Goal: Information Seeking & Learning: Learn about a topic

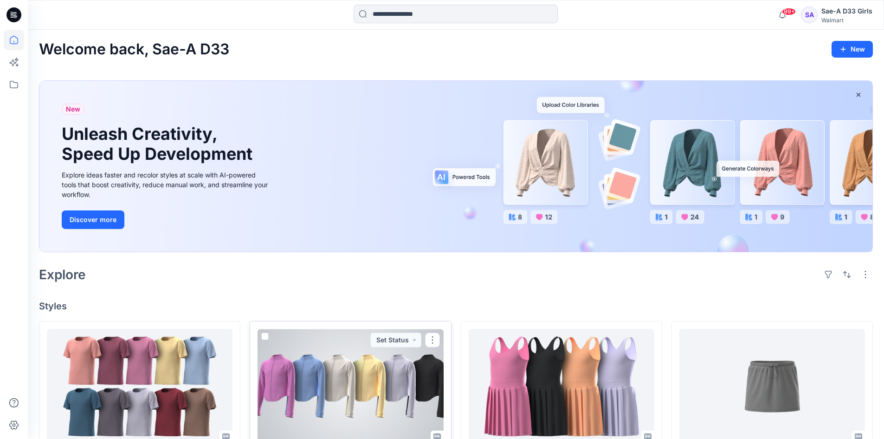
click at [368, 377] on div at bounding box center [351, 386] width 186 height 115
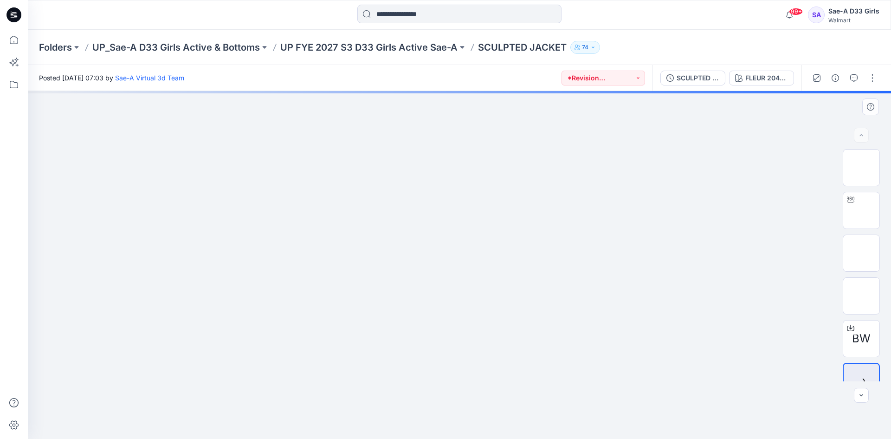
click at [862, 210] on img at bounding box center [862, 210] width 0 height 0
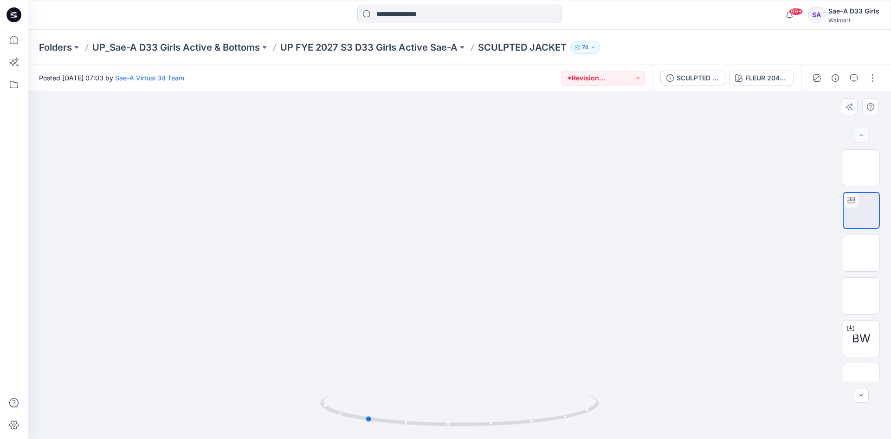
drag, startPoint x: 621, startPoint y: 374, endPoint x: 472, endPoint y: 382, distance: 148.8
drag, startPoint x: 472, startPoint y: 382, endPoint x: 533, endPoint y: 385, distance: 60.5
drag, startPoint x: 533, startPoint y: 385, endPoint x: 444, endPoint y: 383, distance: 88.3
drag, startPoint x: 444, startPoint y: 383, endPoint x: 310, endPoint y: 377, distance: 134.3
drag, startPoint x: 310, startPoint y: 377, endPoint x: 754, endPoint y: 357, distance: 444.8
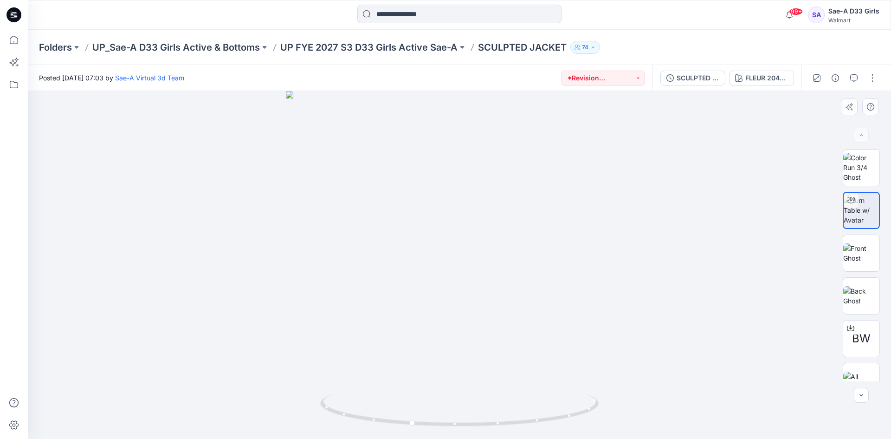
click at [754, 357] on div at bounding box center [460, 265] width 864 height 348
drag, startPoint x: 426, startPoint y: 387, endPoint x: 567, endPoint y: 396, distance: 141.9
drag, startPoint x: 567, startPoint y: 396, endPoint x: 767, endPoint y: 72, distance: 381.0
click at [767, 72] on button "FLEUR 2041817PW" at bounding box center [761, 78] width 65 height 15
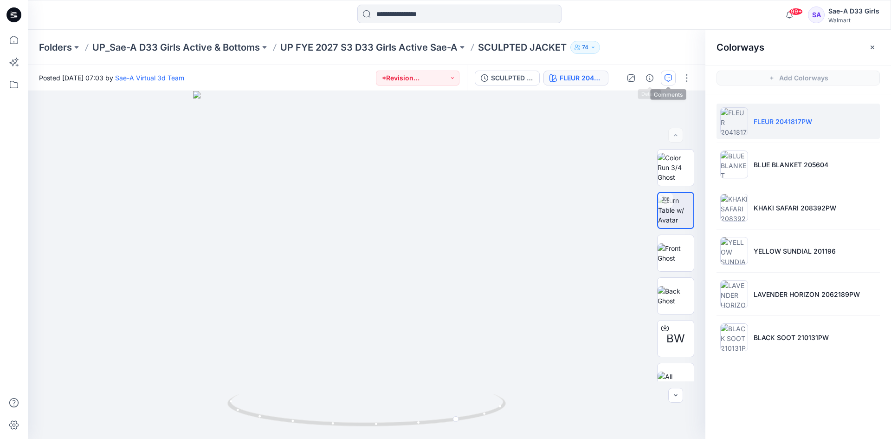
click at [667, 80] on icon "button" at bounding box center [668, 77] width 7 height 7
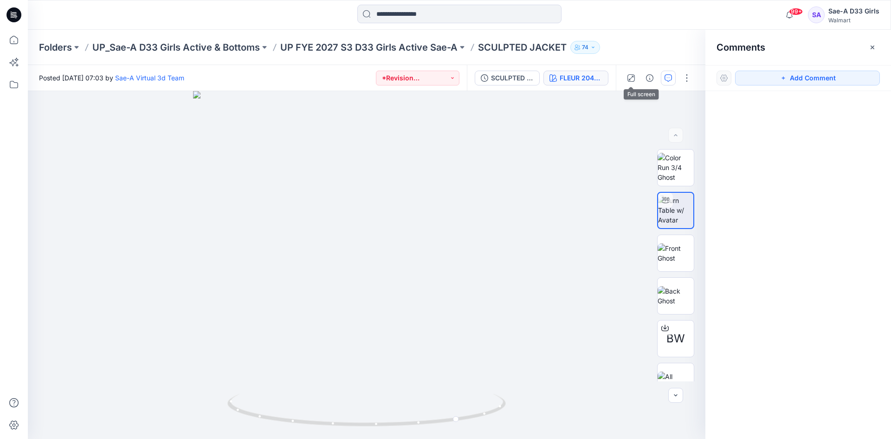
click at [568, 78] on div "FLEUR 2041817PW" at bounding box center [581, 78] width 43 height 10
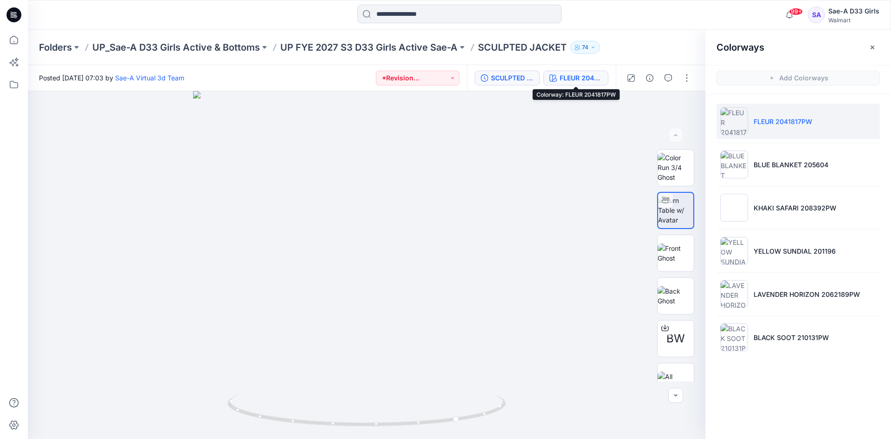
click at [520, 79] on div "SCULPTED JACKET_REV2_FULL COLORS" at bounding box center [512, 78] width 43 height 10
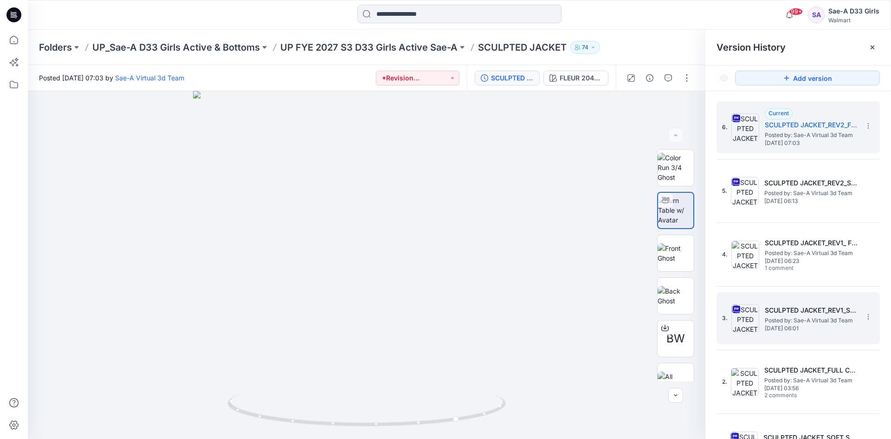
click at [813, 323] on span "Posted by: Sae-A Virtual 3d Team" at bounding box center [811, 320] width 93 height 9
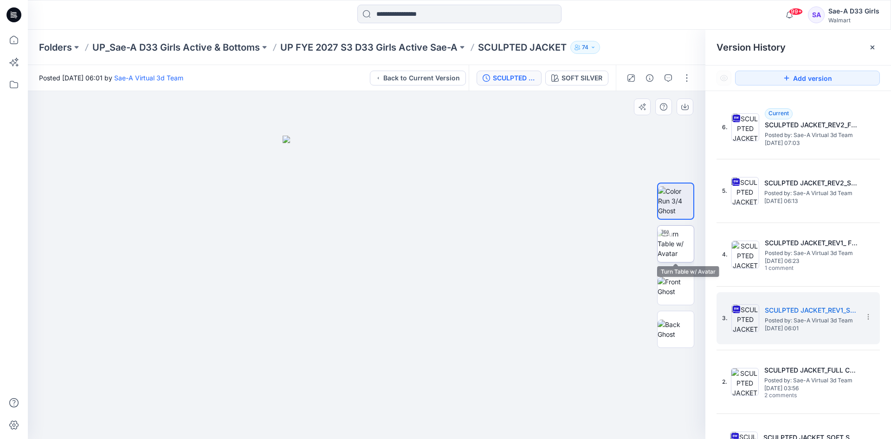
click at [665, 250] on img at bounding box center [676, 243] width 36 height 29
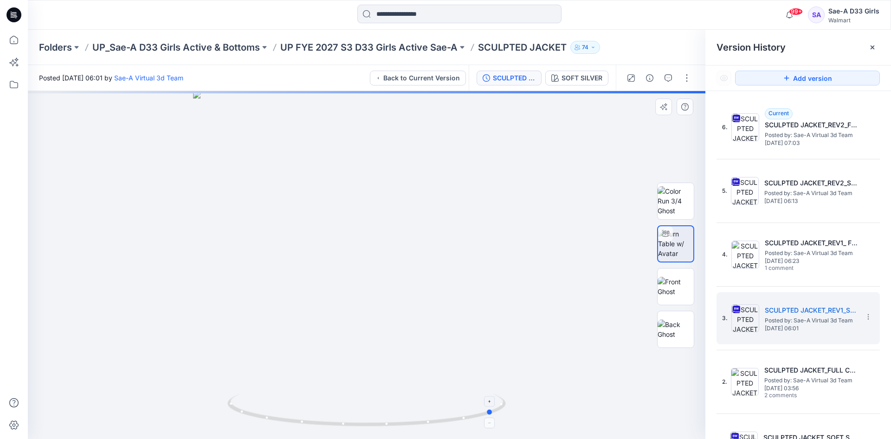
drag, startPoint x: 295, startPoint y: 394, endPoint x: 421, endPoint y: 402, distance: 126.5
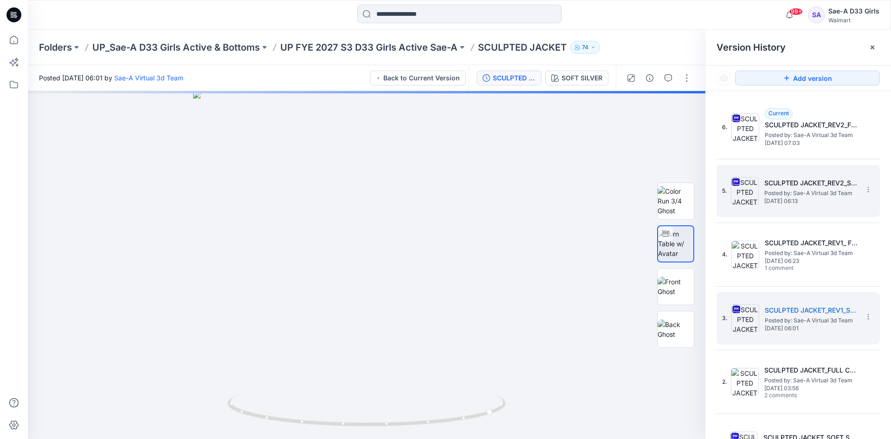
drag, startPoint x: 421, startPoint y: 402, endPoint x: 774, endPoint y: 176, distance: 418.8
click at [774, 177] on h5 "SCULPTED JACKET_REV2_SOFT SILVER" at bounding box center [811, 182] width 93 height 11
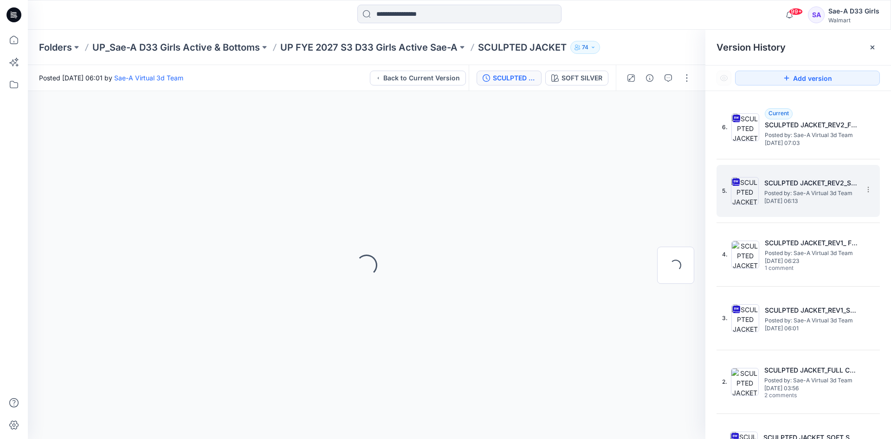
click at [811, 202] on span "[DATE] 06:13" at bounding box center [811, 201] width 93 height 7
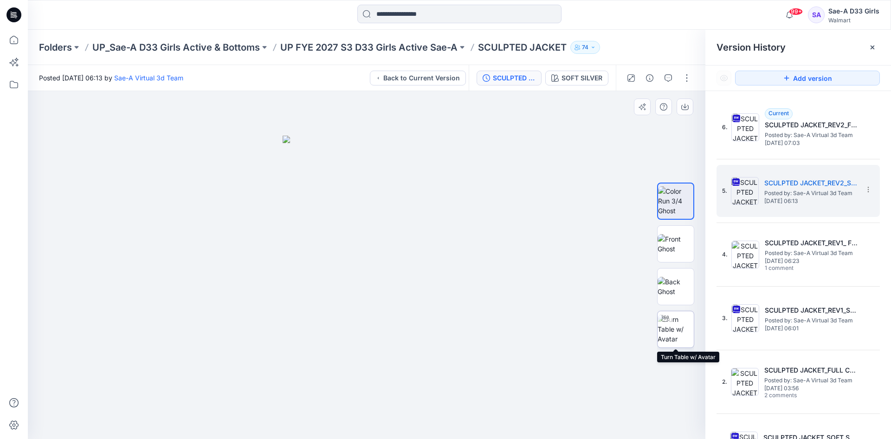
click at [673, 332] on img at bounding box center [676, 328] width 36 height 29
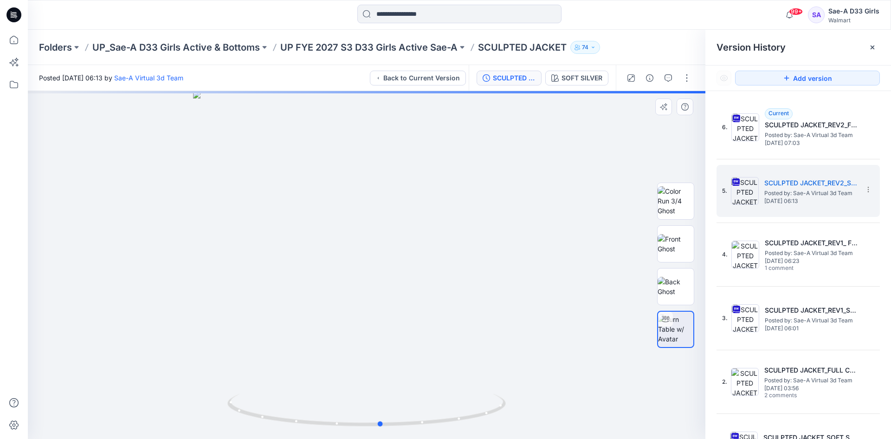
drag, startPoint x: 438, startPoint y: 407, endPoint x: 175, endPoint y: 374, distance: 265.8
